Goal: Transaction & Acquisition: Purchase product/service

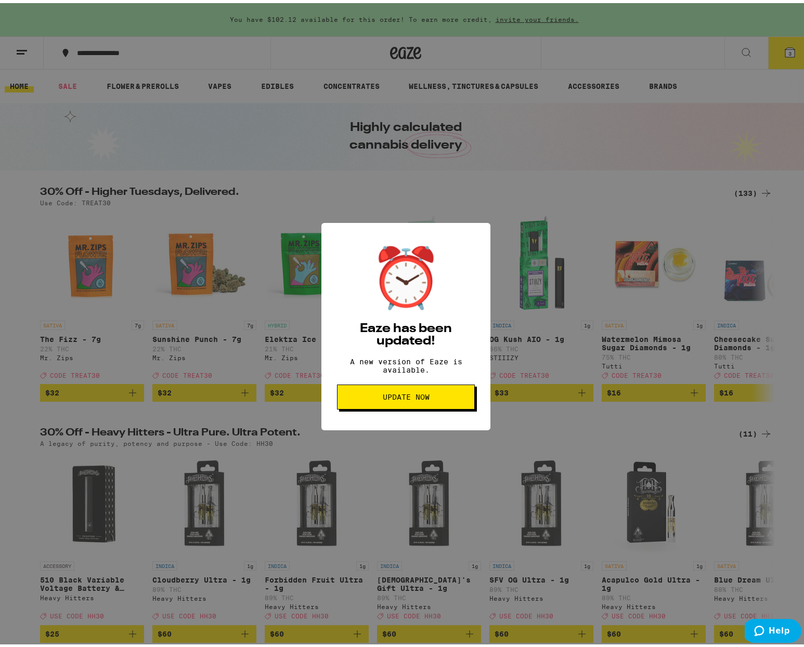
click at [376, 397] on span "Update Now" at bounding box center [406, 393] width 120 height 7
